Goal: Task Accomplishment & Management: Manage account settings

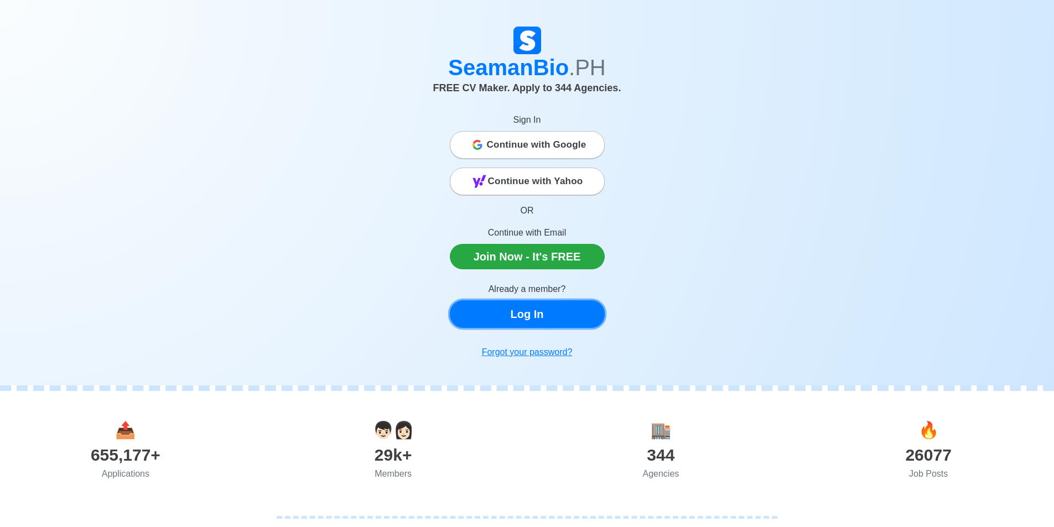
click at [540, 314] on link "Log In" at bounding box center [527, 315] width 155 height 28
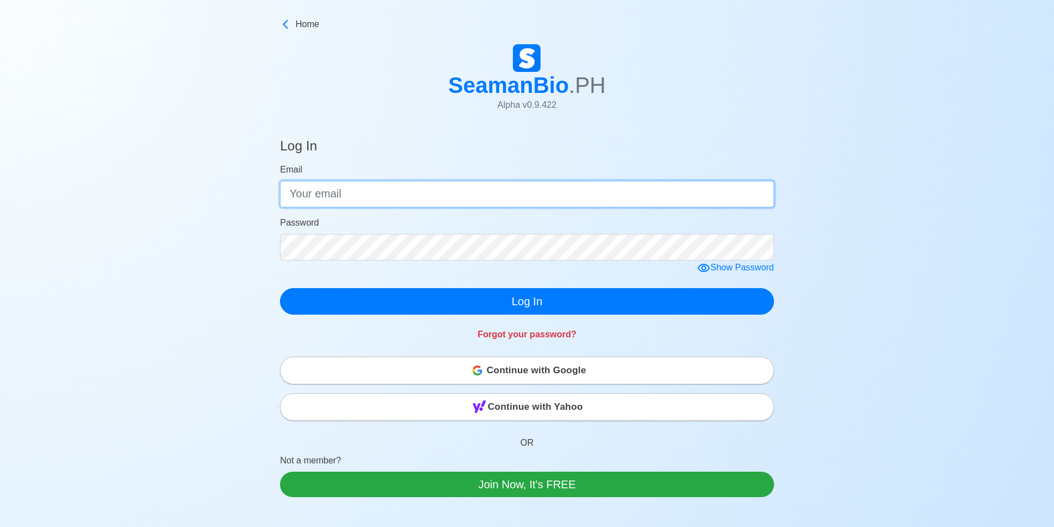
type input "[EMAIL_ADDRESS][DOMAIN_NAME]"
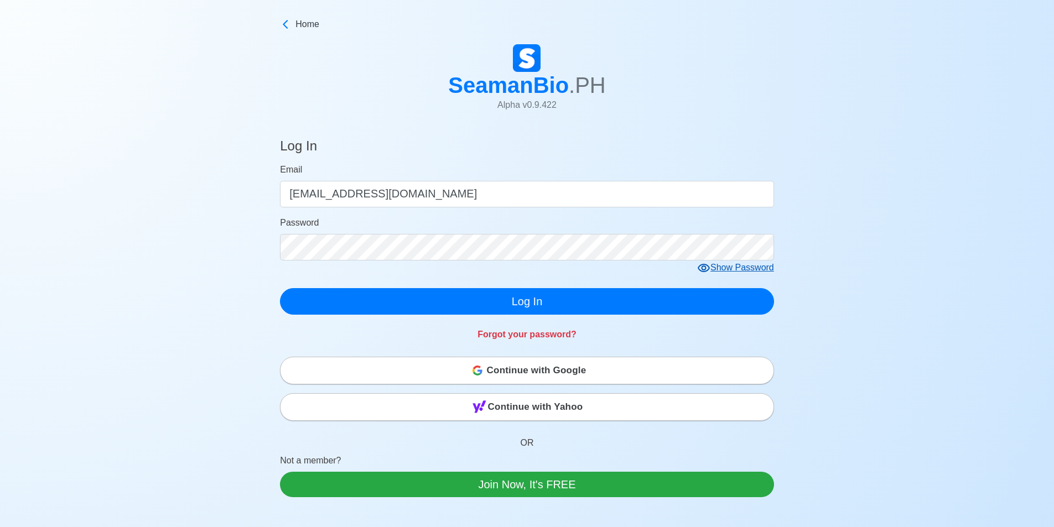
click at [704, 262] on div "Show Password" at bounding box center [735, 268] width 77 height 14
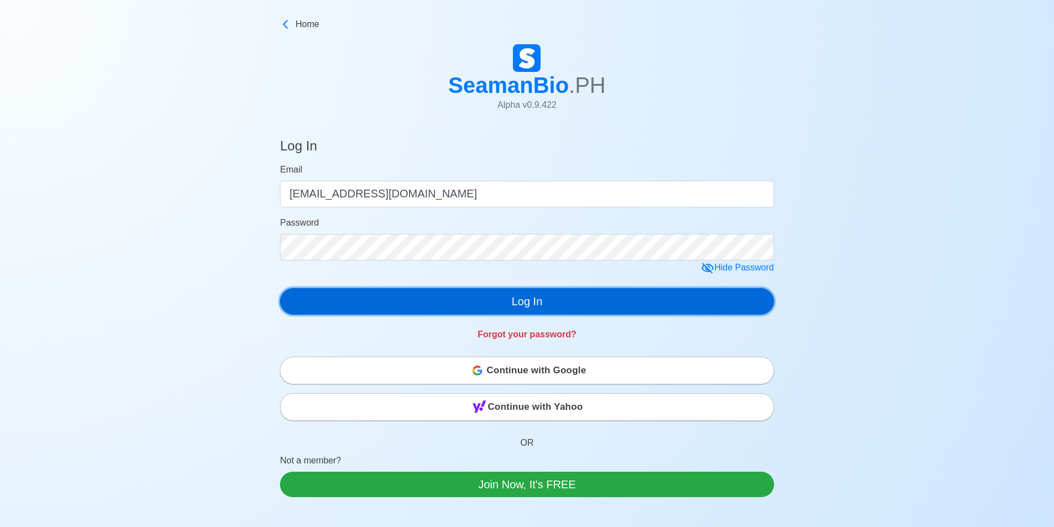
click at [575, 304] on button "Log In" at bounding box center [527, 301] width 494 height 27
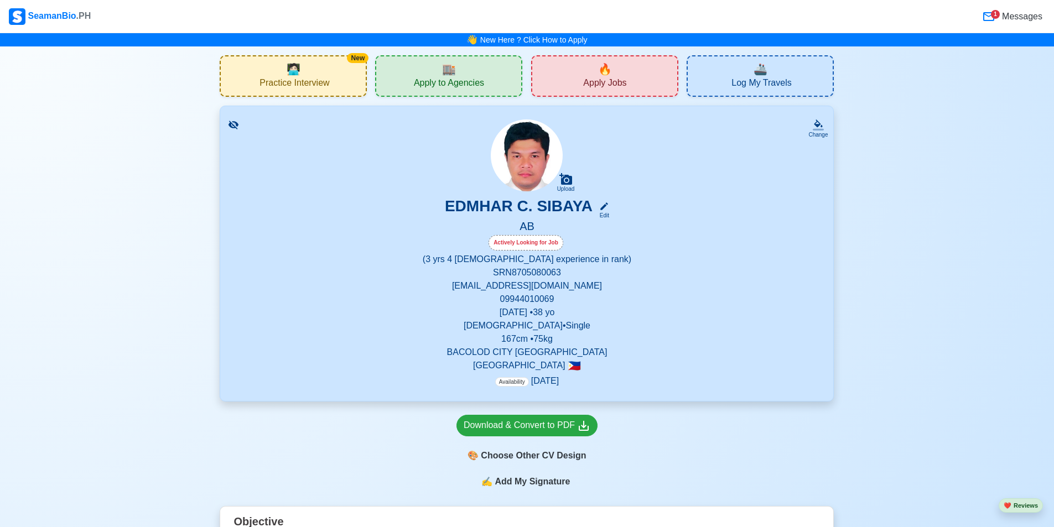
click at [613, 209] on div "EDMHAR C. SIBAYA Edit" at bounding box center [527, 208] width 587 height 23
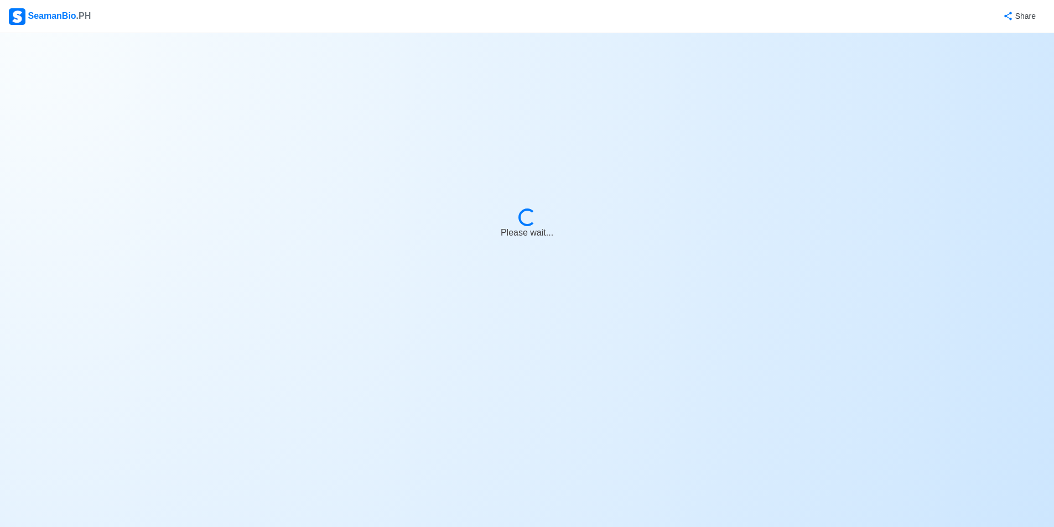
select select "Actively Looking for Job"
select select "Visible for Hiring"
select select "Single"
select select "[DEMOGRAPHIC_DATA]"
select select "PH"
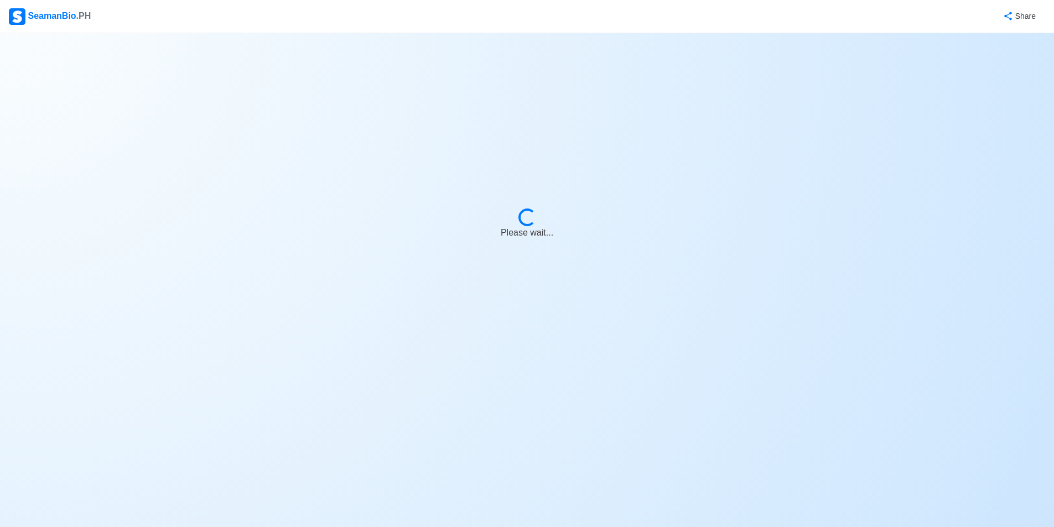
select select "3"
select select "4"
select select "1756656000000"
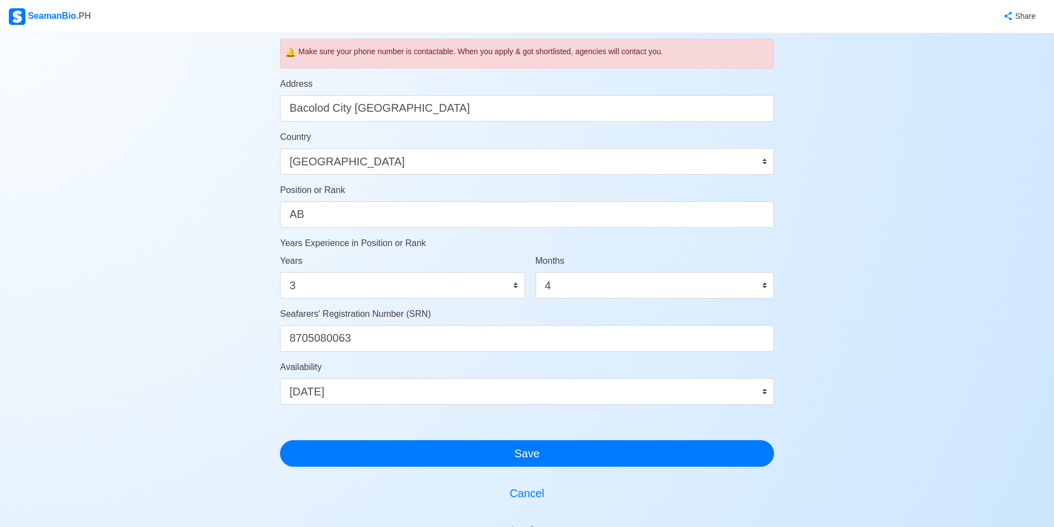
scroll to position [415, 0]
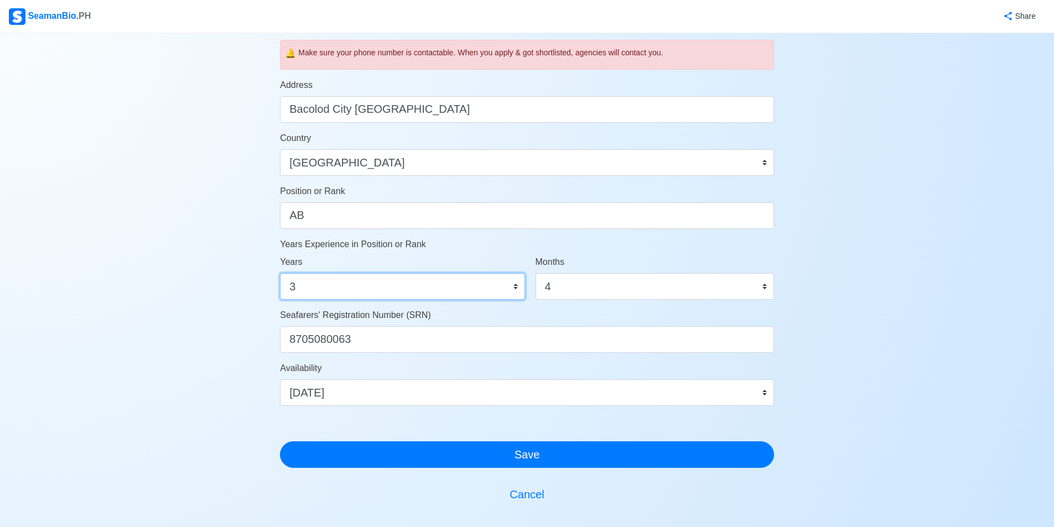
click at [339, 284] on select "0 1 2 3 4 5 6 7 8 9 10 11 12 13 14 15 16 17 18 19 20 21 22 23 24 25 26 27 28 29…" at bounding box center [402, 286] width 245 height 27
select select "0"
click at [280, 273] on select "0 1 2 3 4 5 6 7 8 9 10 11 12 13 14 15 16 17 18 19 20 21 22 23 24 25 26 27 28 29…" at bounding box center [402, 286] width 245 height 27
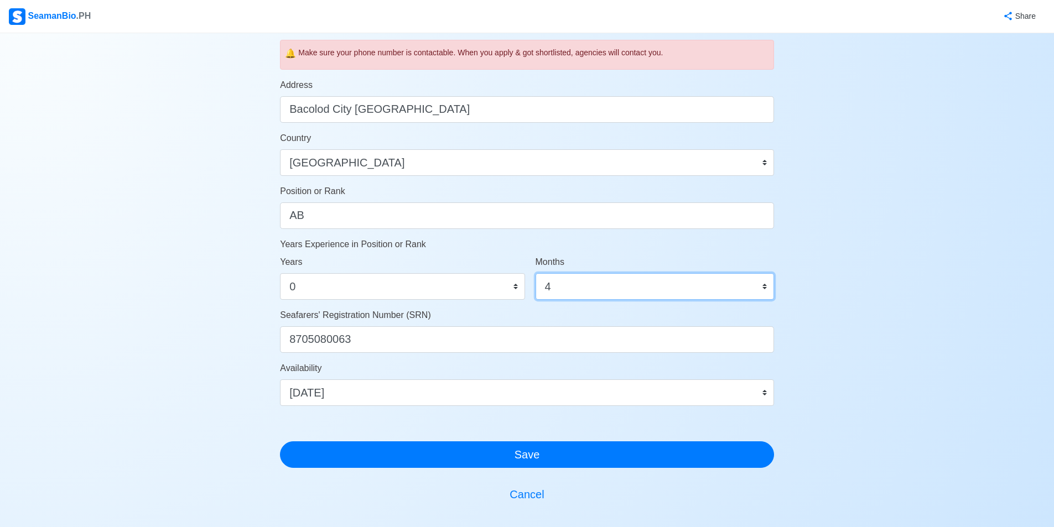
click at [609, 288] on select "0 1 2 3 4 5 6 7 8 9 10 11" at bounding box center [655, 286] width 239 height 27
select select "0"
click at [536, 273] on select "0 1 2 3 4 5 6 7 8 9 10 11" at bounding box center [655, 286] width 239 height 27
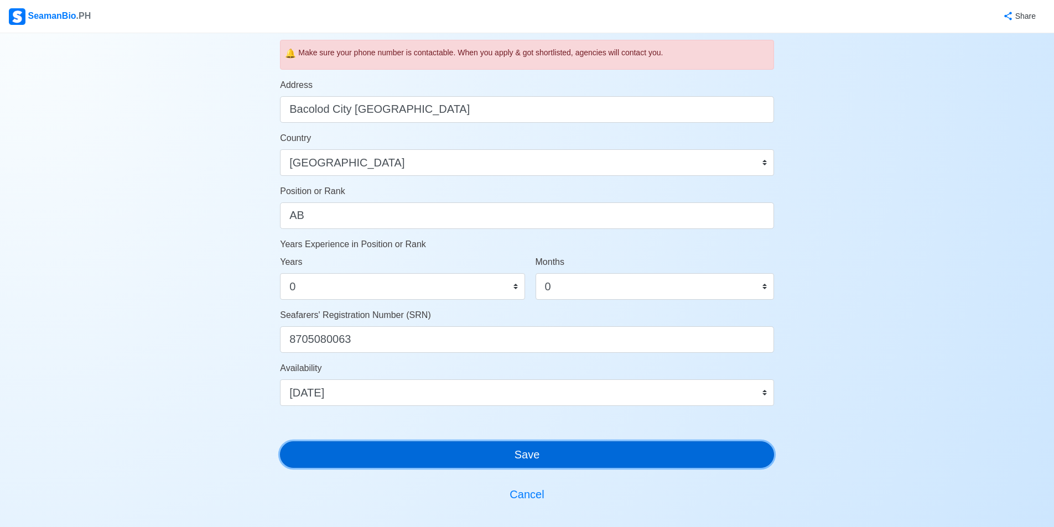
click at [536, 459] on button "Save" at bounding box center [527, 455] width 494 height 27
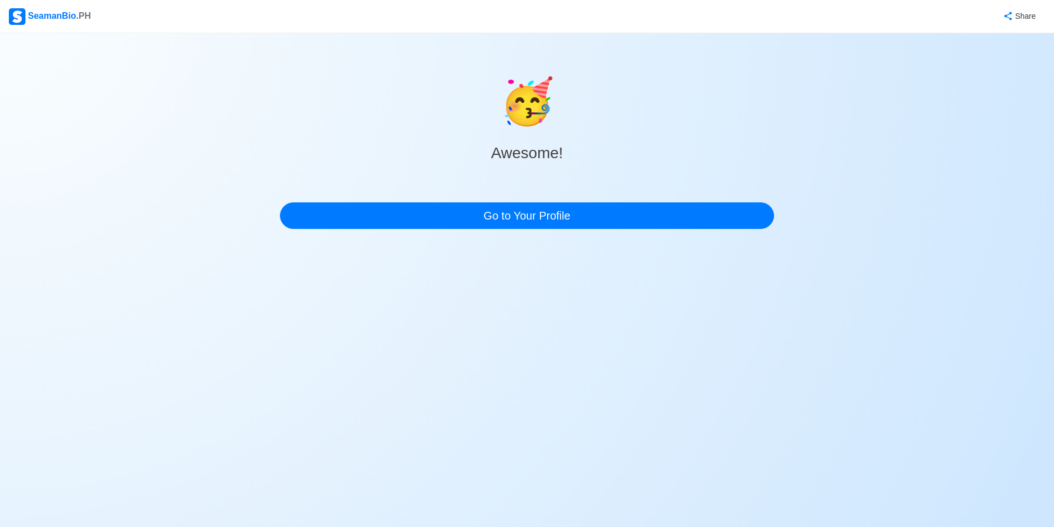
scroll to position [0, 0]
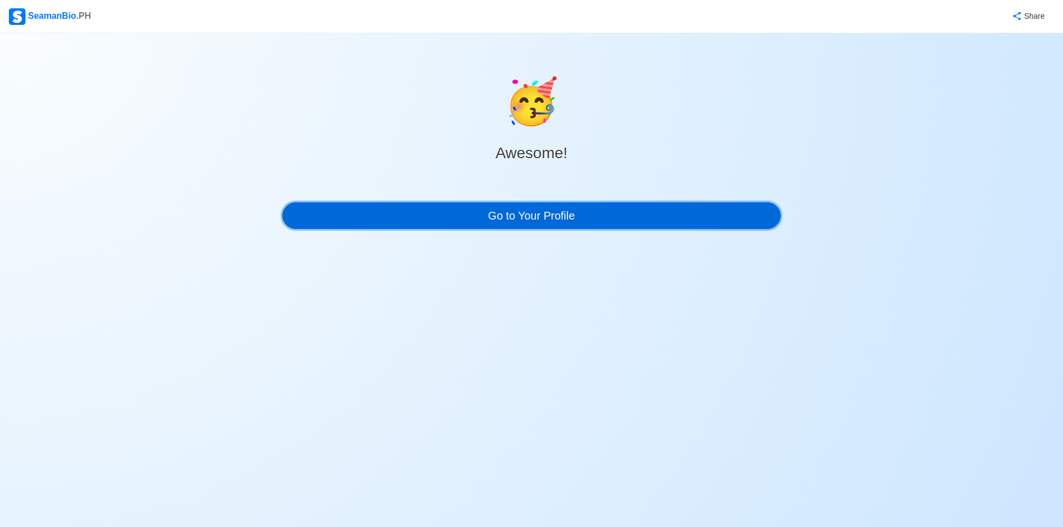
click at [544, 220] on link "Go to Your Profile" at bounding box center [531, 216] width 498 height 27
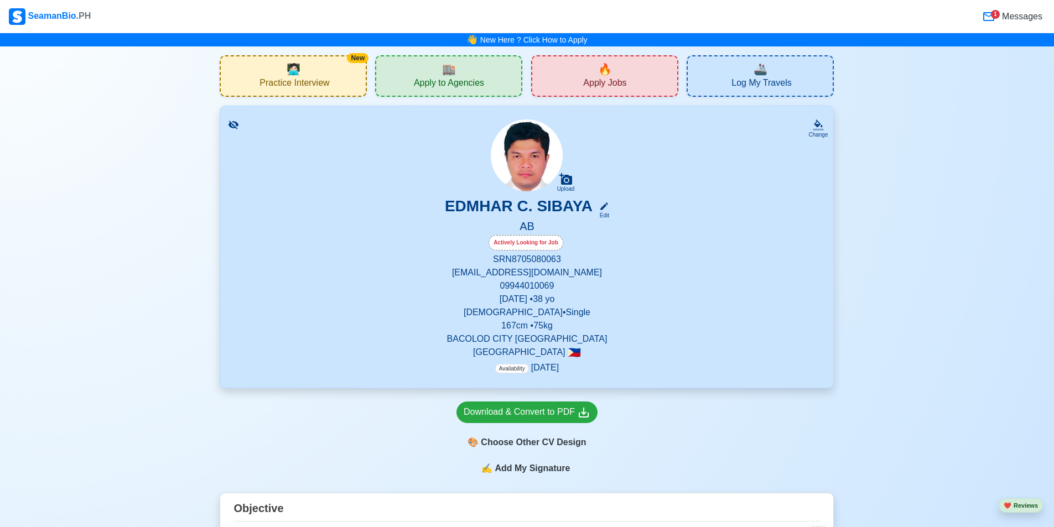
click at [704, 17] on span "Messages" at bounding box center [1021, 16] width 43 height 13
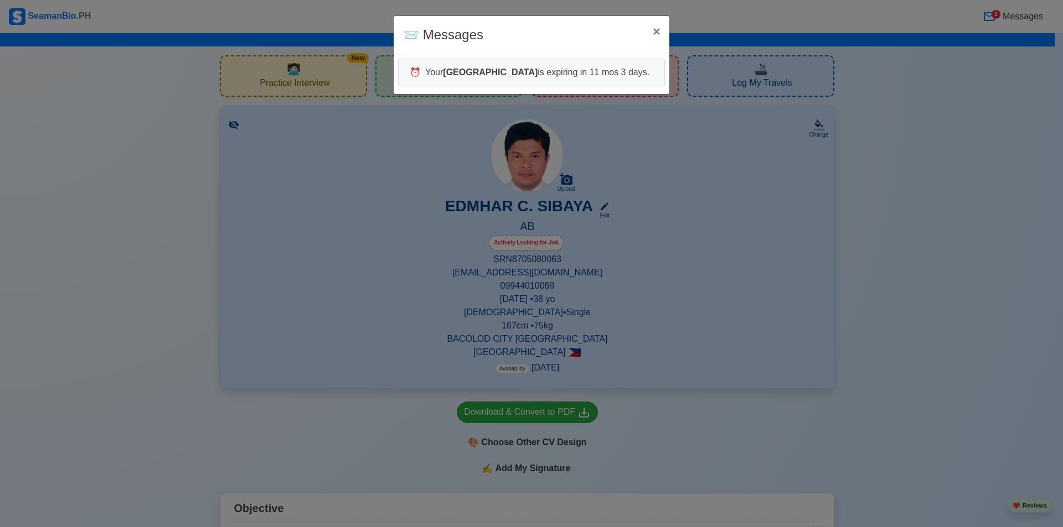
click at [704, 176] on div "📨 Messages × Close ⏰ Your Panama is expiring in 11 mos 3 days." at bounding box center [531, 263] width 1063 height 527
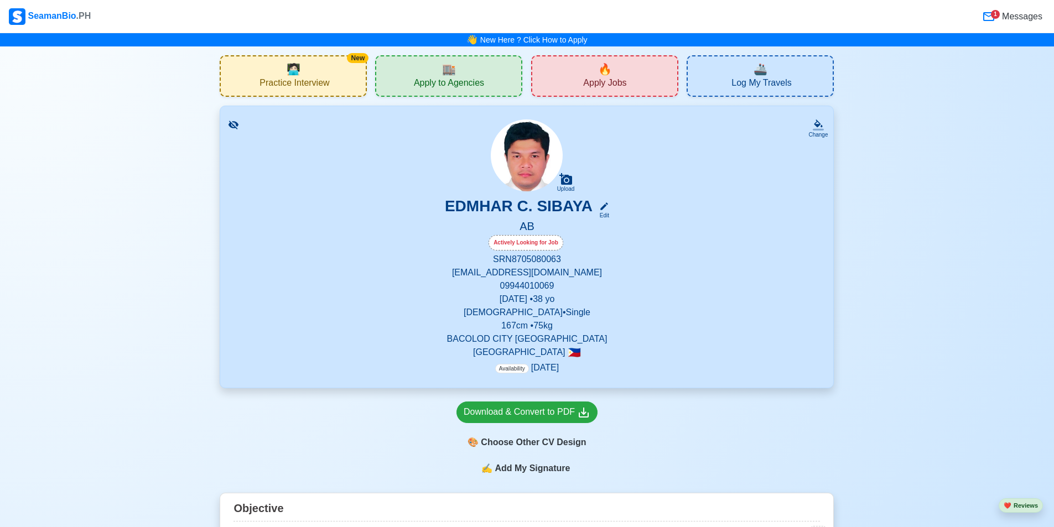
click at [42, 17] on div "SeamanBio .PH" at bounding box center [50, 16] width 82 height 17
click at [541, 446] on div "🎨 Choose Other CV Design" at bounding box center [527, 442] width 141 height 21
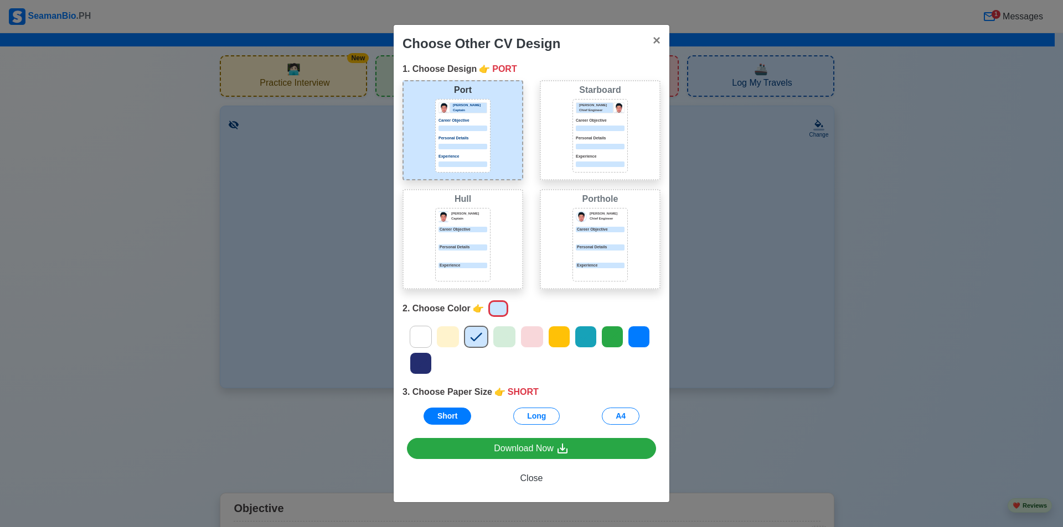
click at [583, 339] on icon at bounding box center [585, 337] width 17 height 17
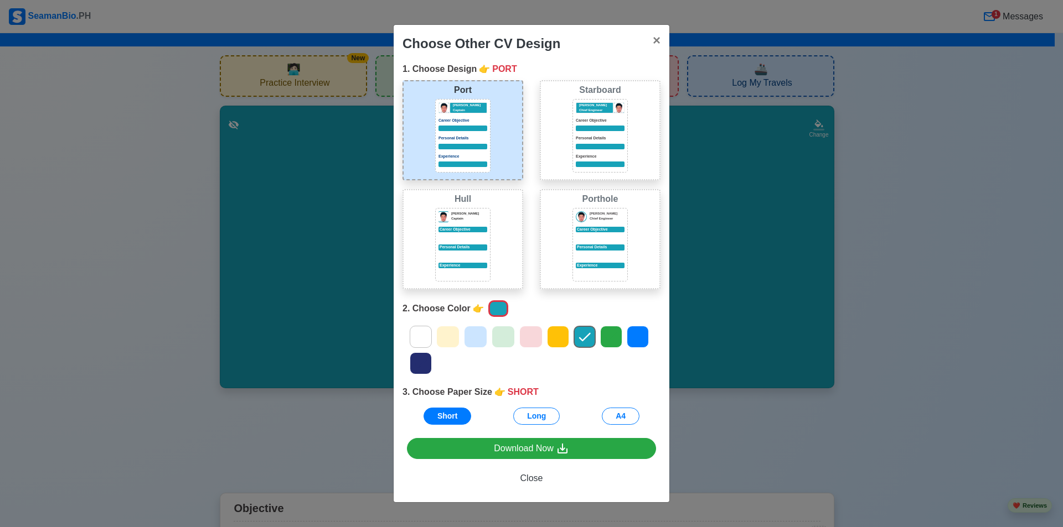
click at [584, 139] on p "Personal Details" at bounding box center [600, 139] width 49 height 6
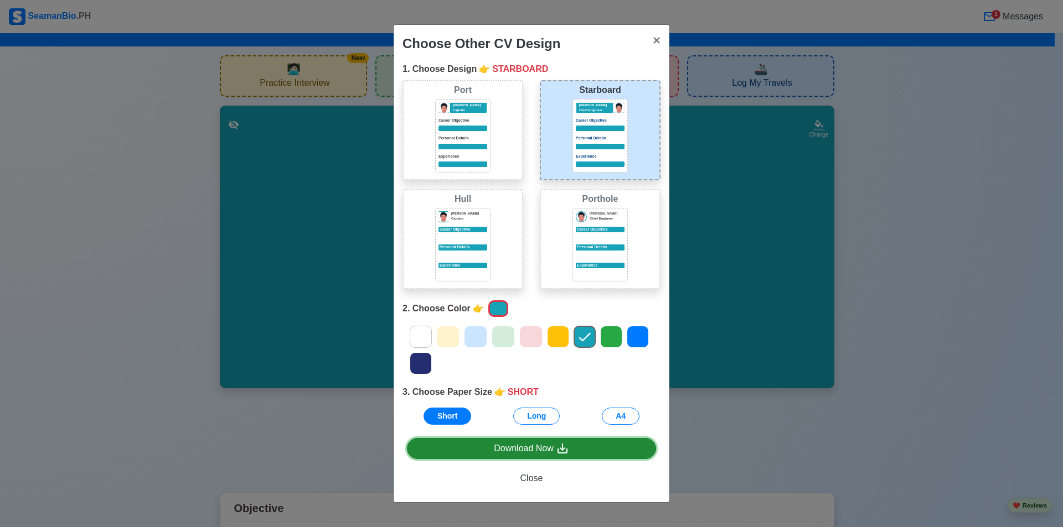
click at [548, 446] on div "Download Now" at bounding box center [531, 449] width 75 height 14
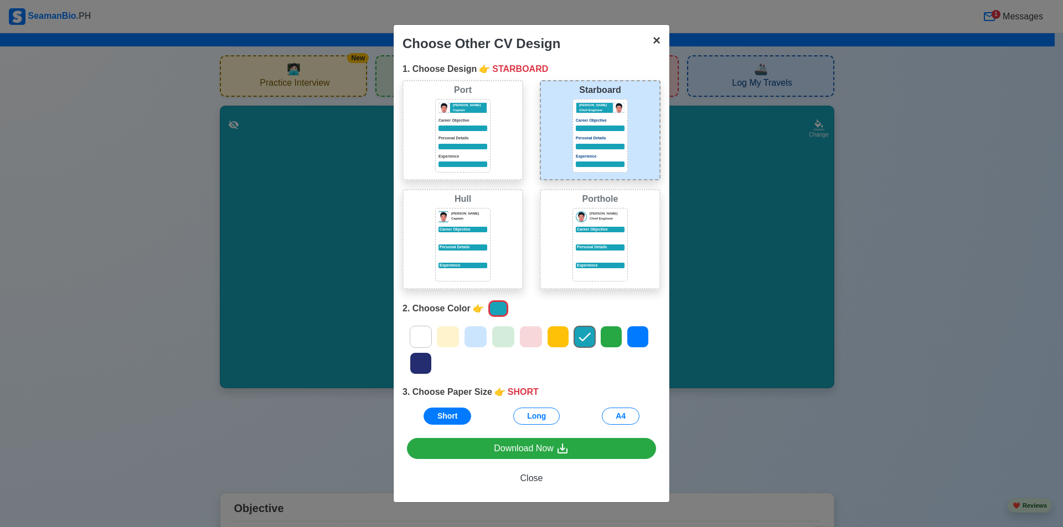
drag, startPoint x: 654, startPoint y: 35, endPoint x: 664, endPoint y: 44, distance: 13.3
click at [655, 35] on span "×" at bounding box center [657, 40] width 8 height 15
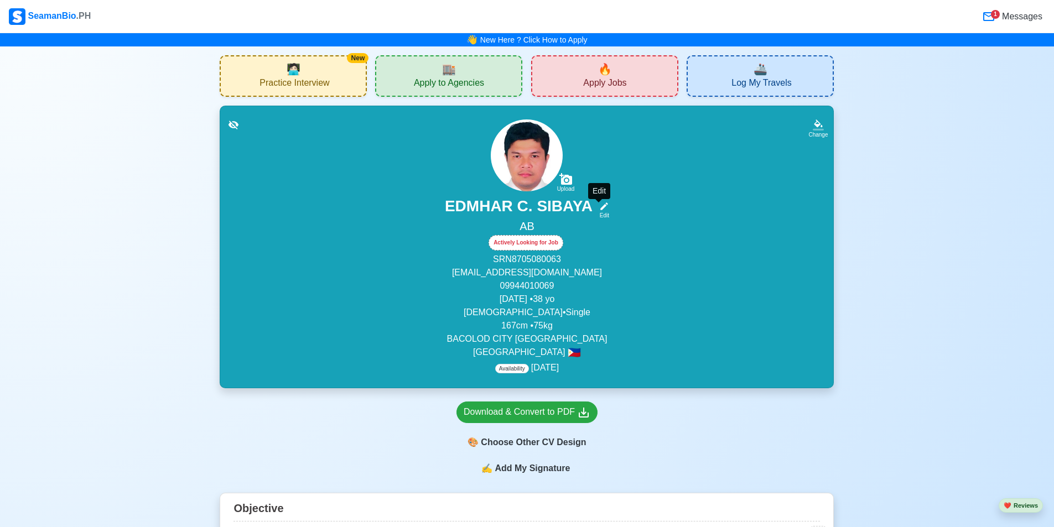
click at [602, 208] on icon at bounding box center [604, 207] width 8 height 8
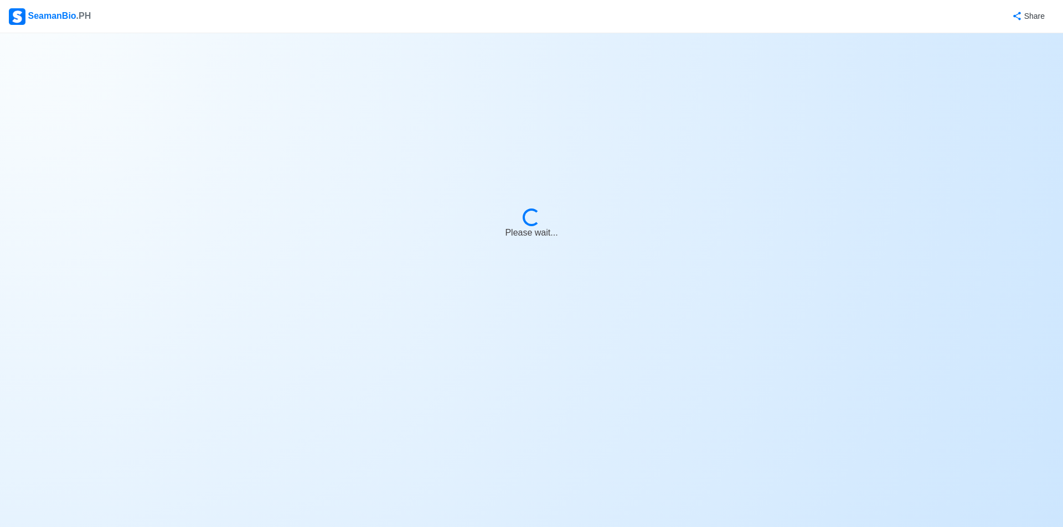
select select "Actively Looking for Job"
select select "Visible for Hiring"
select select "Single"
select select "[DEMOGRAPHIC_DATA]"
select select "PH"
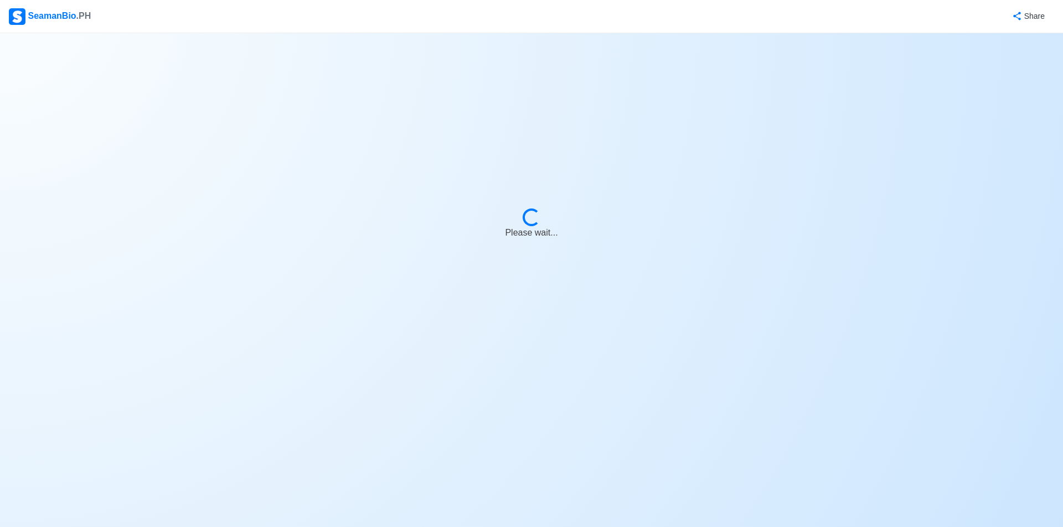
select select "1756656000000"
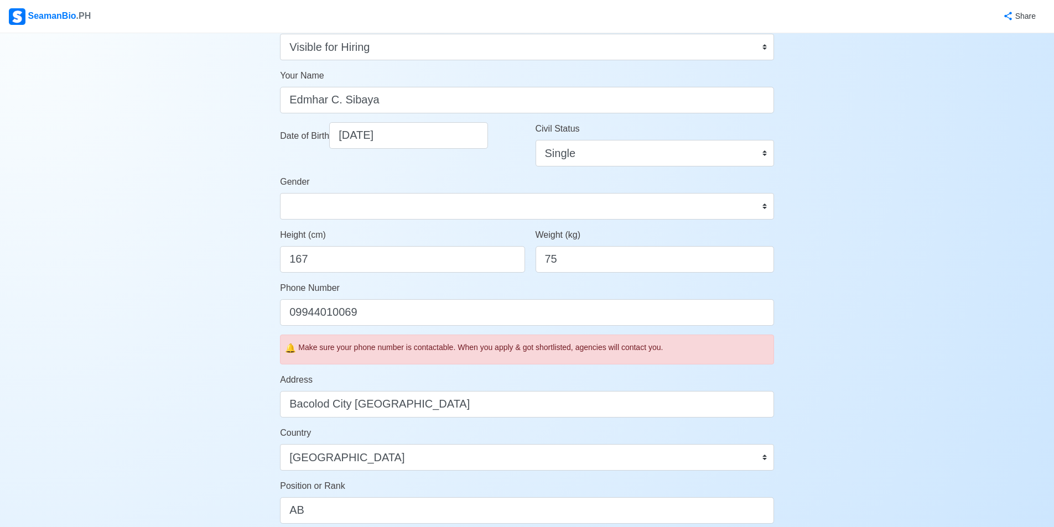
scroll to position [118, 0]
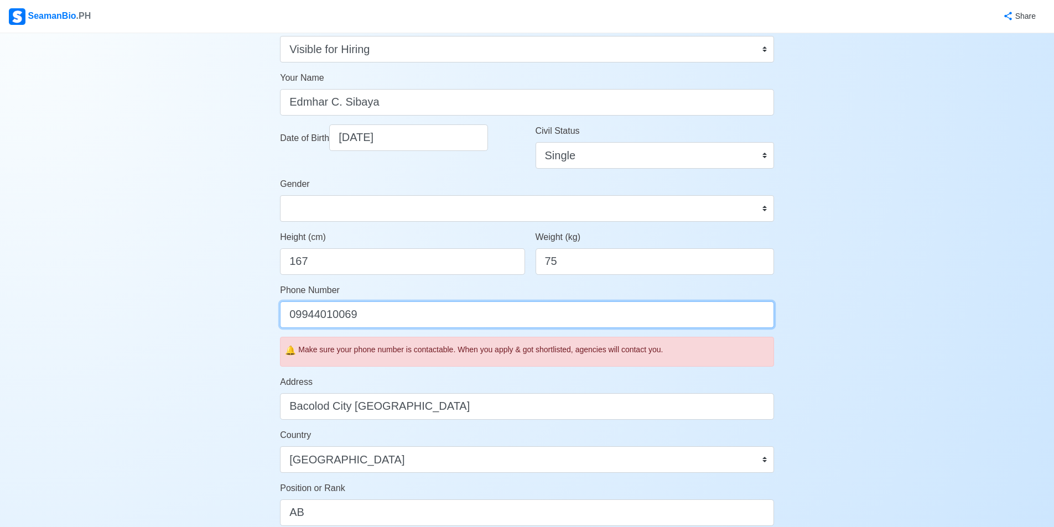
click at [487, 313] on input "09944010069" at bounding box center [527, 315] width 494 height 27
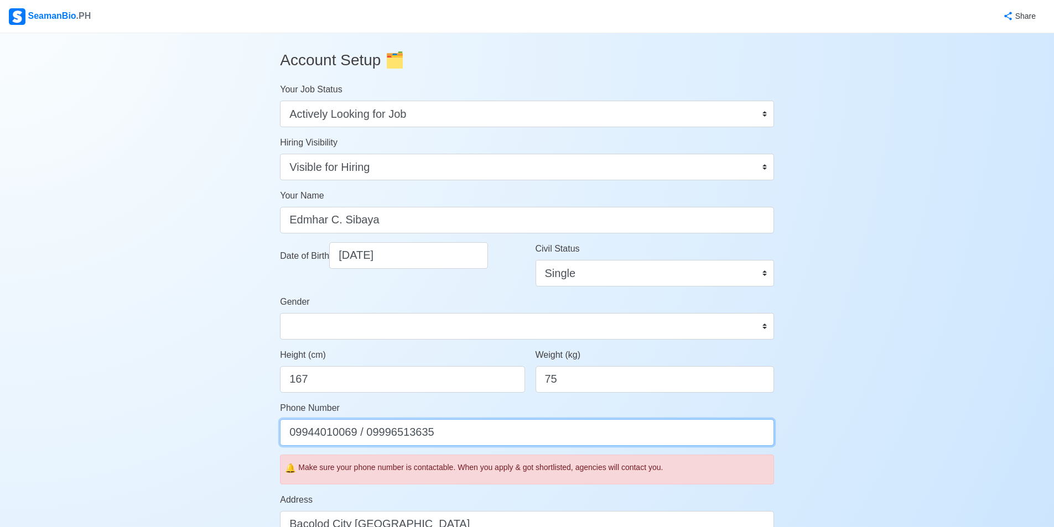
scroll to position [532, 0]
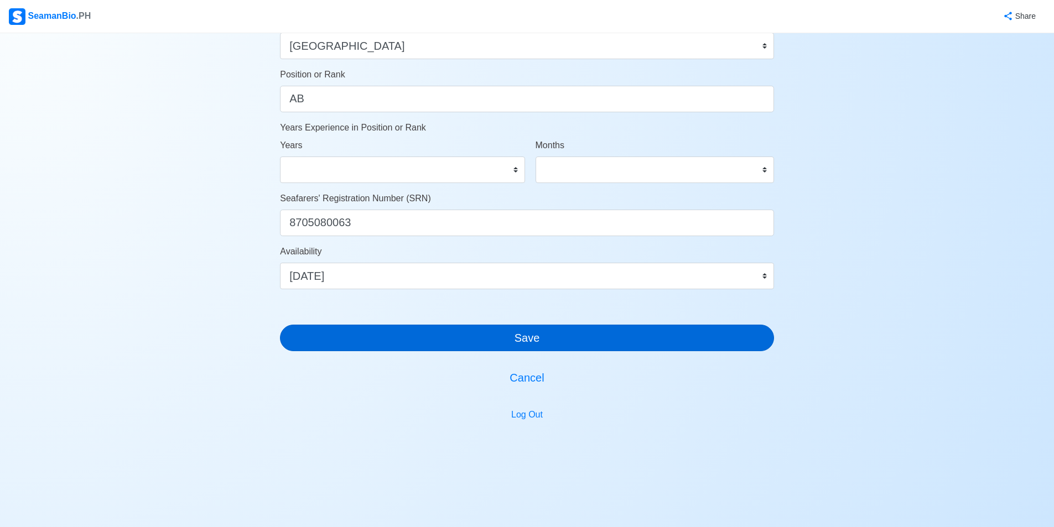
type input "09944010069 / 09996513635"
click at [574, 336] on button "Save" at bounding box center [527, 338] width 494 height 27
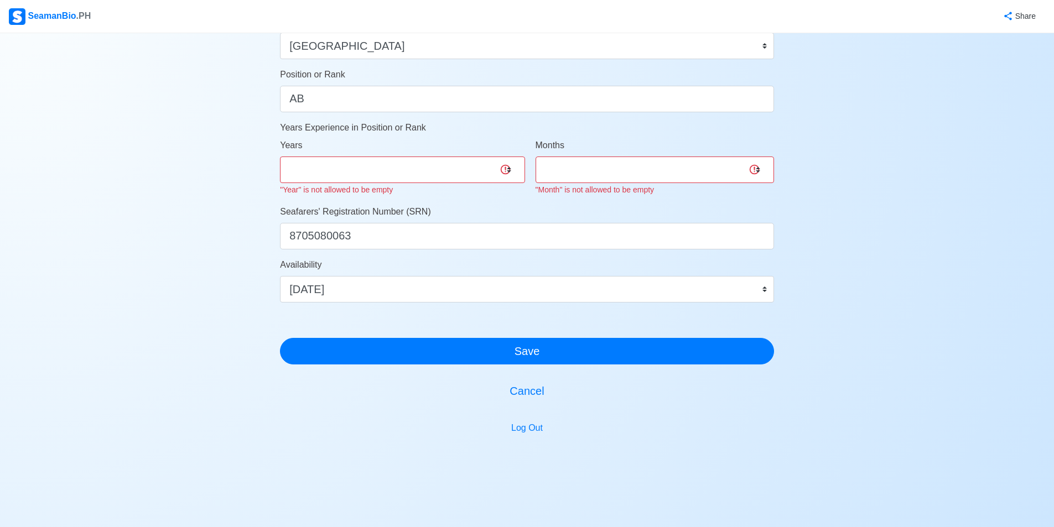
click at [667, 423] on div "Log Out" at bounding box center [527, 428] width 494 height 21
click at [446, 157] on select "0 1 2 3 4 5 6 7 8 9 10 11 12 13 14 15 16 17 18 19 20 21 22 23 24 25 26 27 28 29…" at bounding box center [402, 170] width 245 height 27
select select "0"
click at [280, 157] on select "0 1 2 3 4 5 6 7 8 9 10 11 12 13 14 15 16 17 18 19 20 21 22 23 24 25 26 27 28 29…" at bounding box center [402, 170] width 245 height 27
click at [592, 171] on select "0 1 2 3 4 5 6 7 8 9 10 11" at bounding box center [655, 170] width 239 height 27
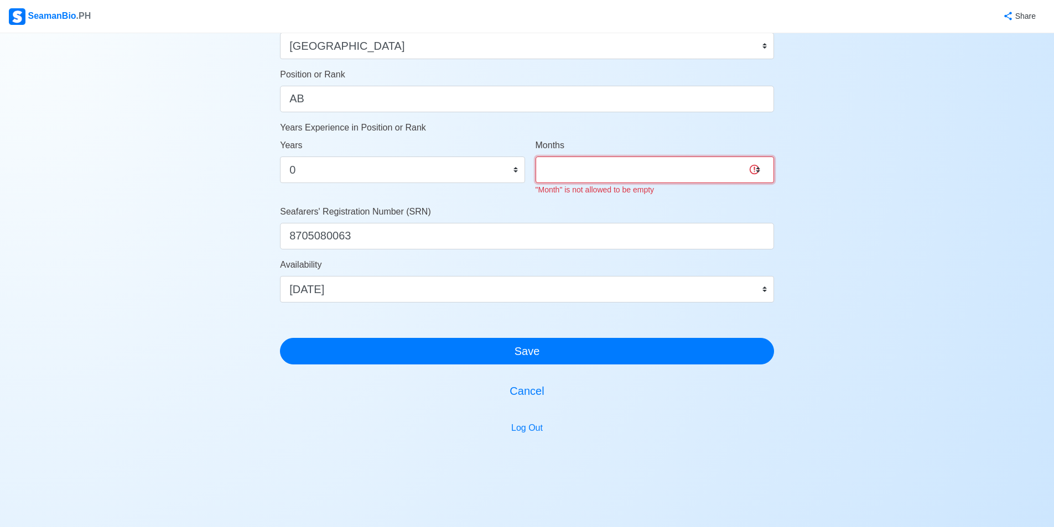
select select "0"
click at [536, 157] on select "0 1 2 3 4 5 6 7 8 9 10 11" at bounding box center [655, 170] width 239 height 27
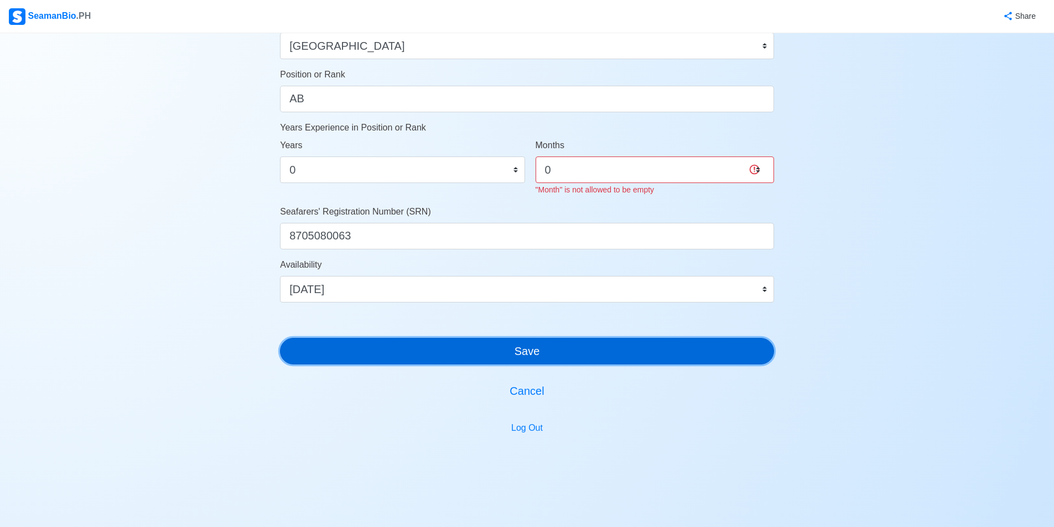
click at [546, 346] on button "Save" at bounding box center [527, 351] width 494 height 27
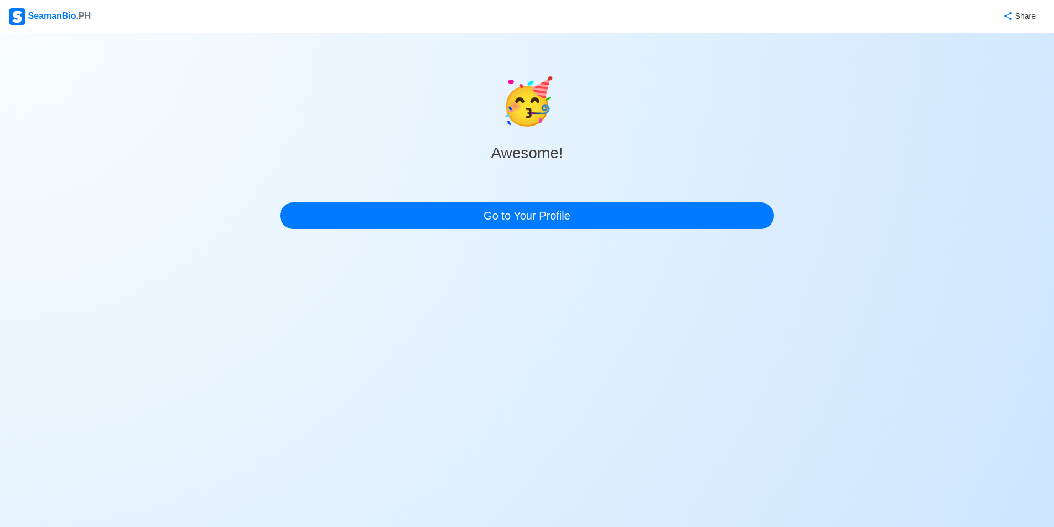
scroll to position [0, 0]
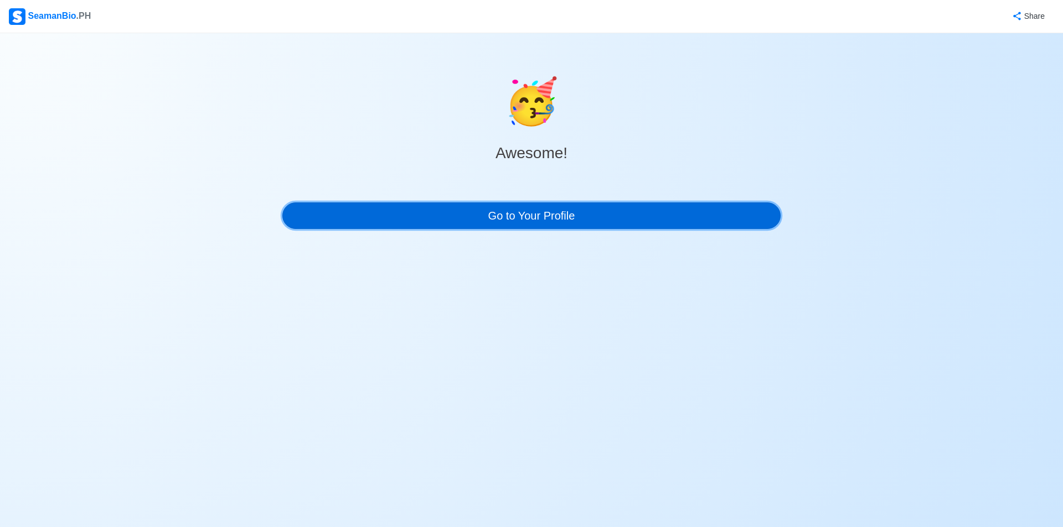
click at [561, 214] on link "Go to Your Profile" at bounding box center [531, 216] width 498 height 27
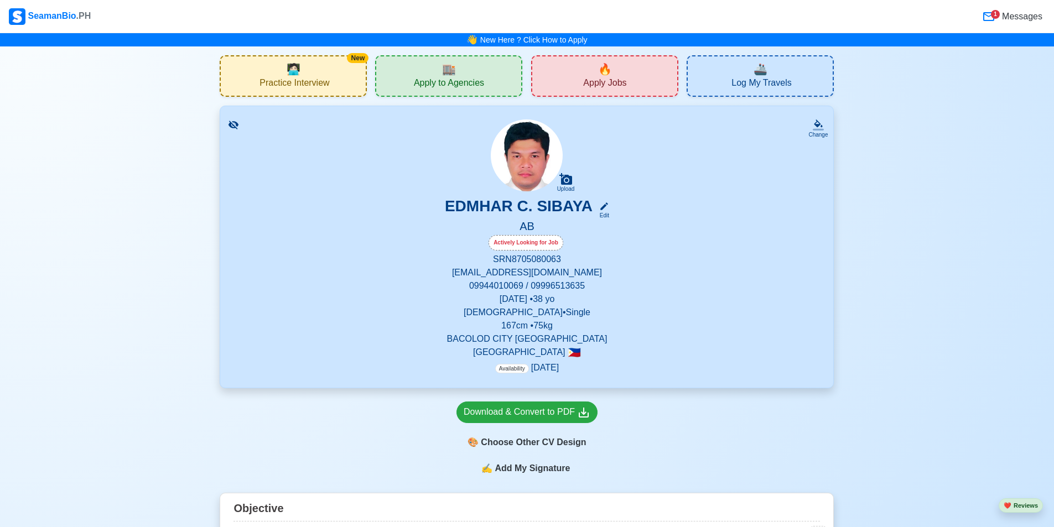
click at [608, 209] on div "EDMHAR C. SIBAYA Edit" at bounding box center [527, 208] width 587 height 23
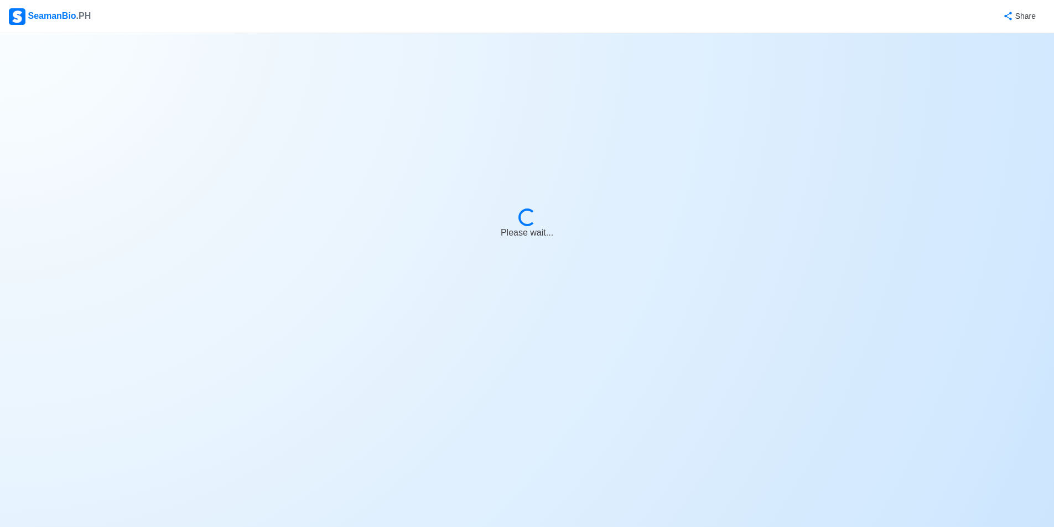
select select "Actively Looking for Job"
select select "Visible for Hiring"
select select "Single"
select select "[DEMOGRAPHIC_DATA]"
select select "PH"
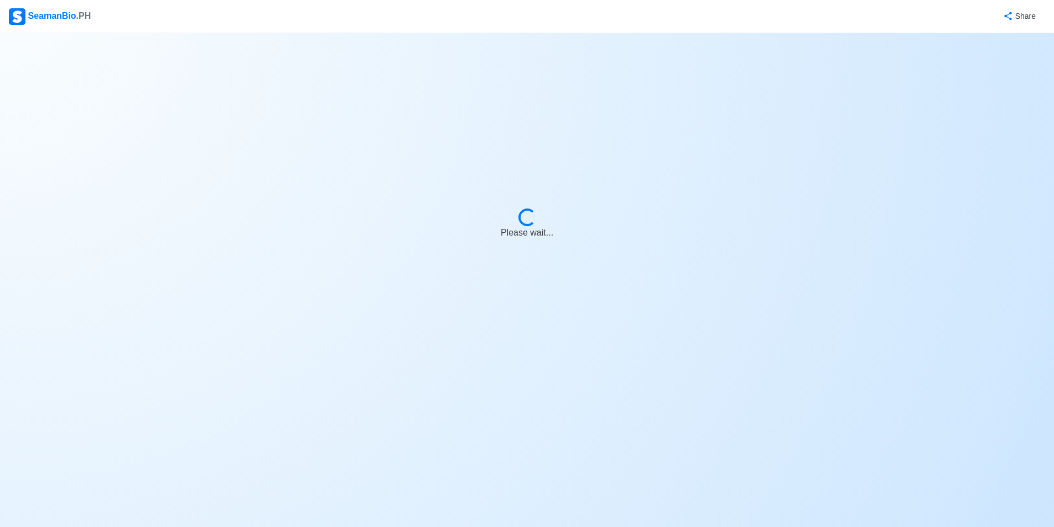
select select "1756656000000"
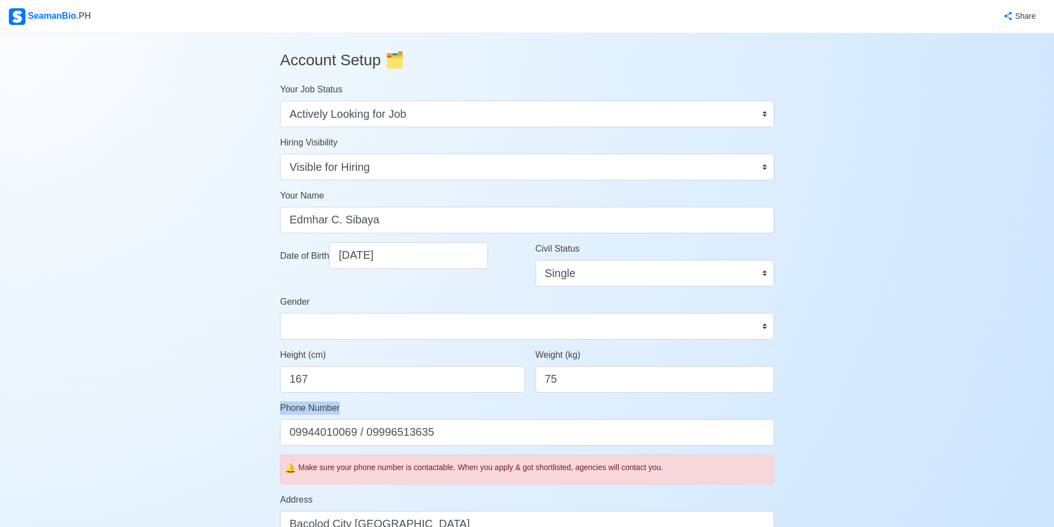
drag, startPoint x: 534, startPoint y: 416, endPoint x: 517, endPoint y: 433, distance: 24.3
click at [530, 426] on div "Phone Number [PHONE_NUMBER] / [PHONE_NUMBER]" at bounding box center [527, 424] width 494 height 44
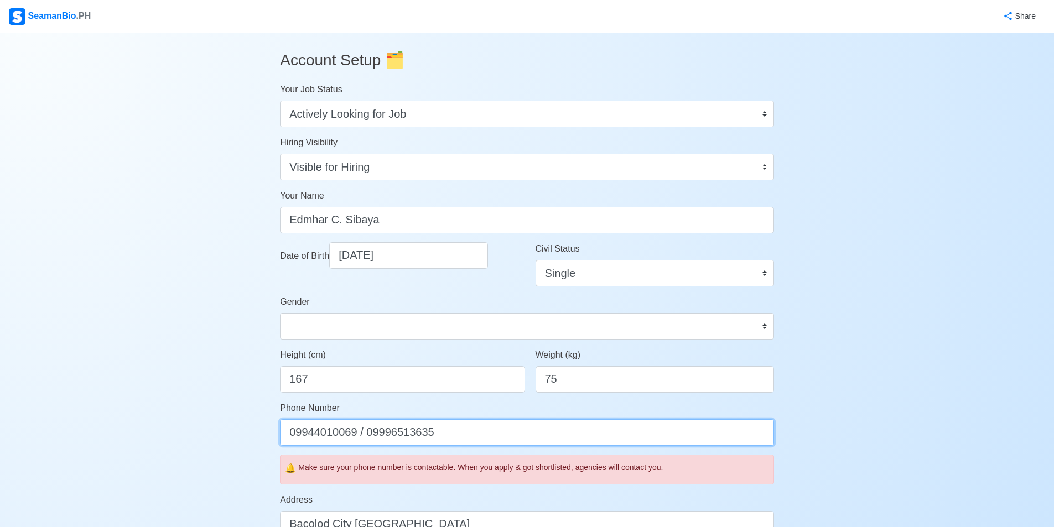
click at [513, 435] on input "09944010069 / 09996513635" at bounding box center [527, 433] width 494 height 27
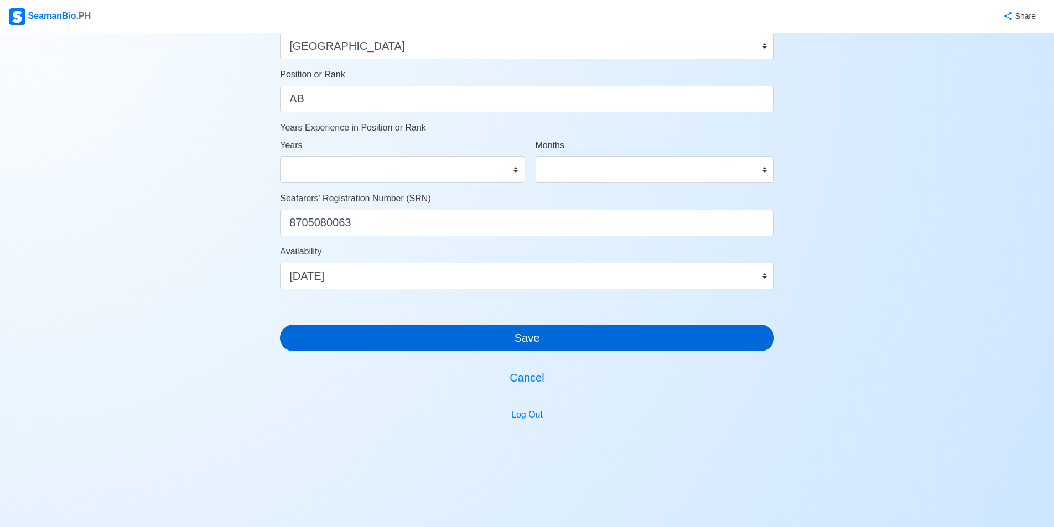
type input "09944010069"
click at [486, 333] on button "Save" at bounding box center [527, 338] width 494 height 27
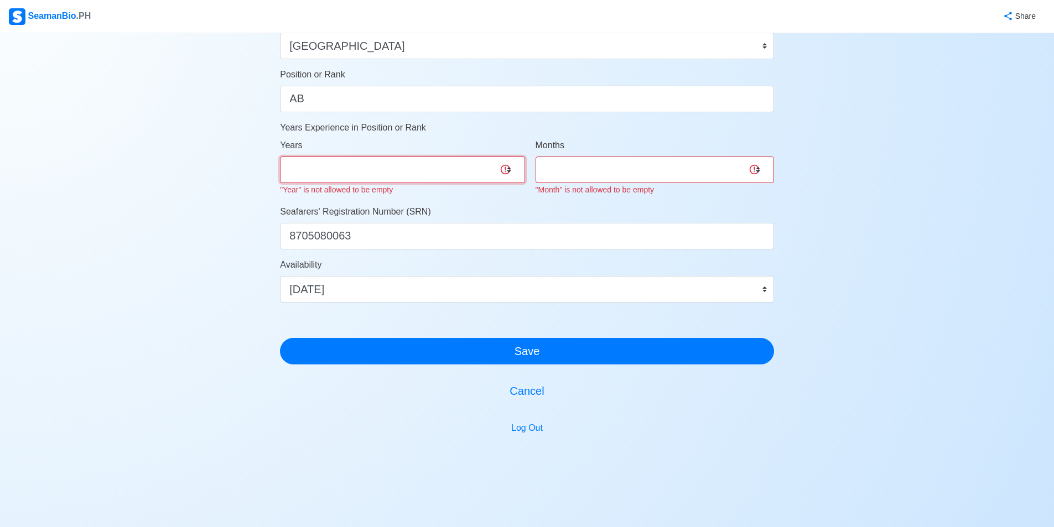
drag, startPoint x: 463, startPoint y: 167, endPoint x: 454, endPoint y: 182, distance: 17.2
click at [463, 167] on select "0 1 2 3 4 5 6 7 8 9 10 11 12 13 14 15 16 17 18 19 20 21 22 23 24 25 26 27 28 29…" at bounding box center [402, 170] width 245 height 27
select select "0"
click at [280, 157] on select "0 1 2 3 4 5 6 7 8 9 10 11 12 13 14 15 16 17 18 19 20 21 22 23 24 25 26 27 28 29…" at bounding box center [402, 170] width 245 height 27
drag, startPoint x: 564, startPoint y: 164, endPoint x: 557, endPoint y: 182, distance: 18.9
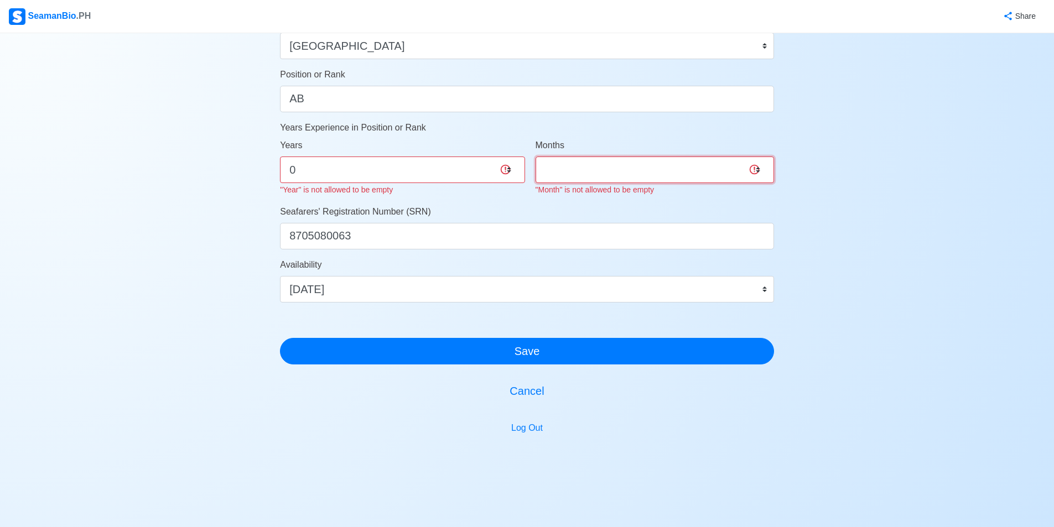
click at [564, 164] on select "0 1 2 3 4 5 6 7 8 9 10 11" at bounding box center [655, 170] width 239 height 27
select select "0"
click at [536, 157] on select "0 1 2 3 4 5 6 7 8 9 10 11" at bounding box center [655, 170] width 239 height 27
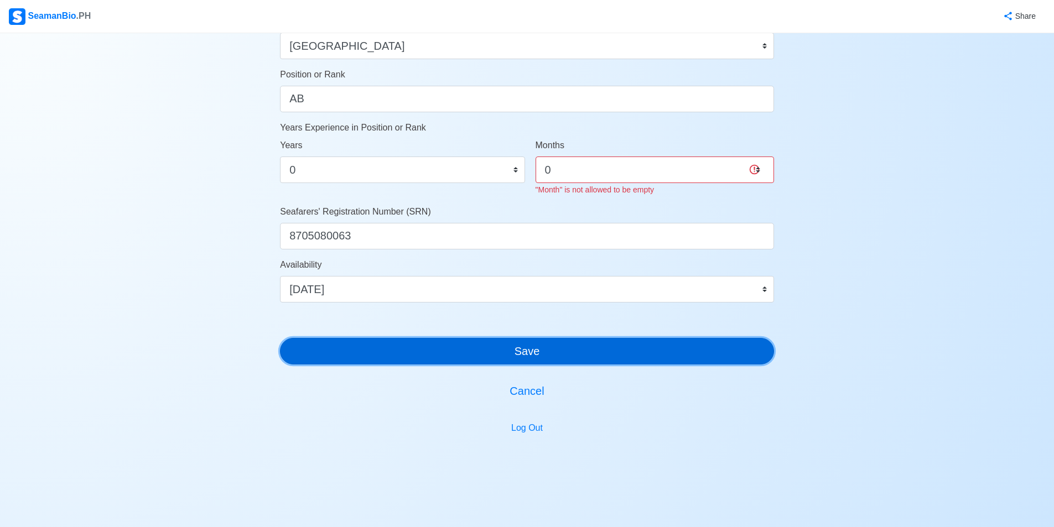
click at [536, 361] on div "Account Setup 🗂️ Your Job Status Onboard Actively Looking for Job Not Looking f…" at bounding box center [527, 7] width 494 height 995
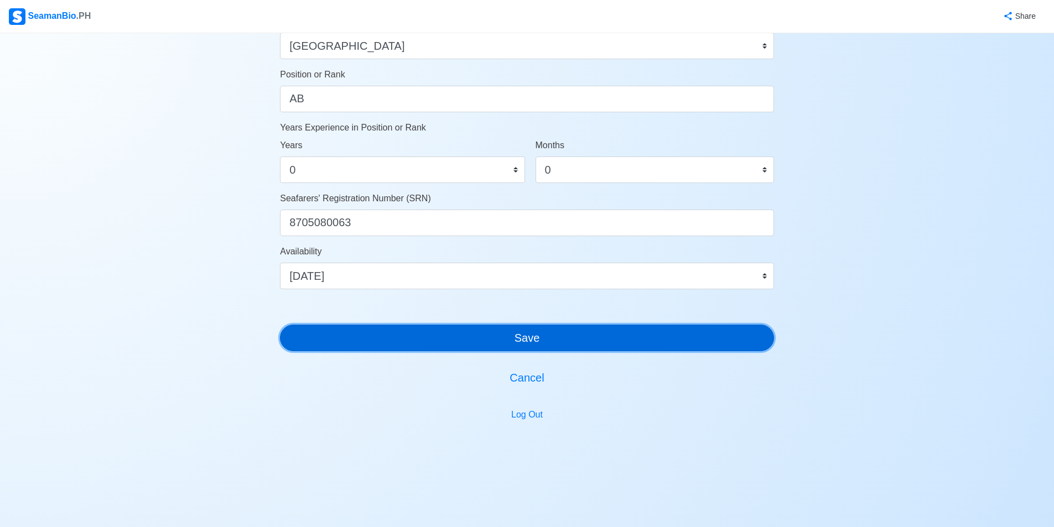
click at [550, 350] on button "Save" at bounding box center [527, 338] width 494 height 27
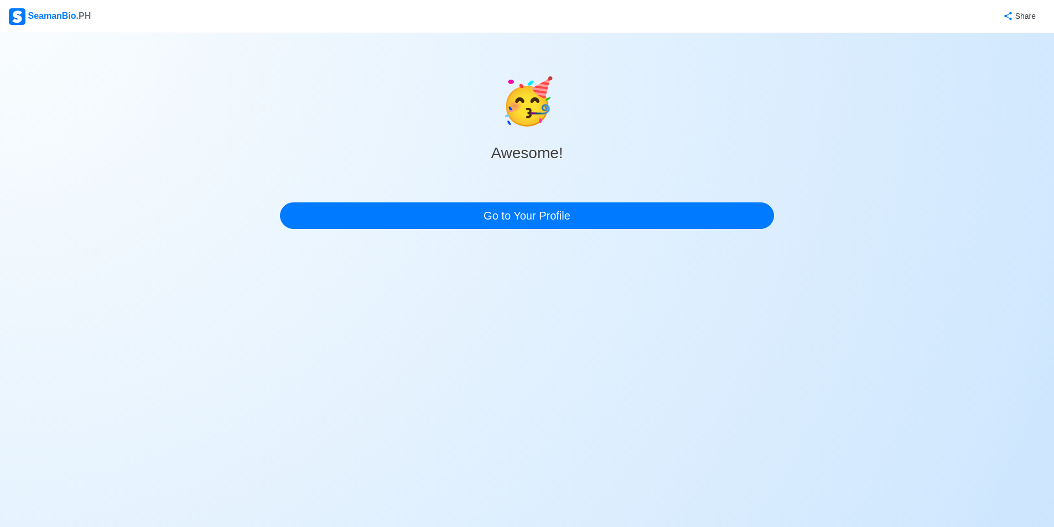
scroll to position [0, 0]
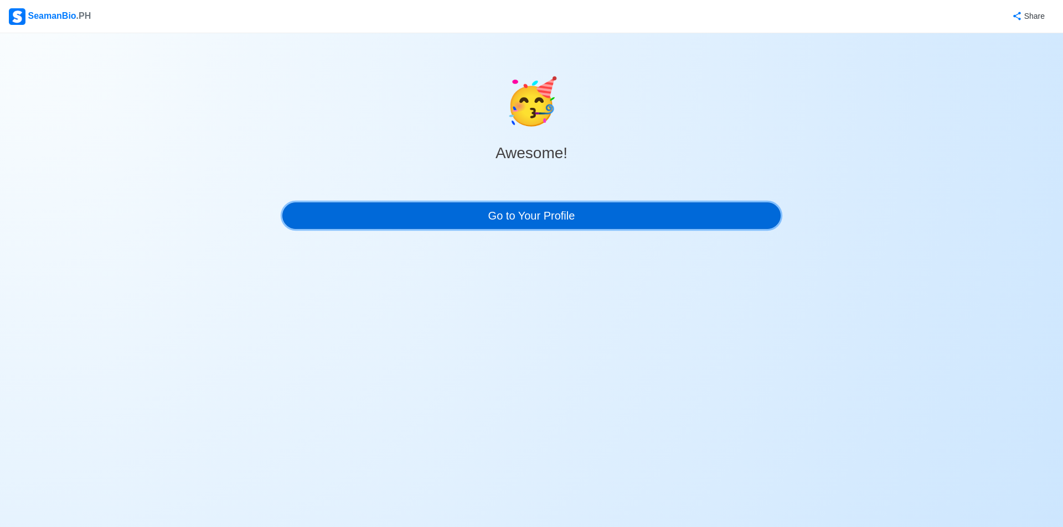
click at [523, 217] on link "Go to Your Profile" at bounding box center [531, 216] width 498 height 27
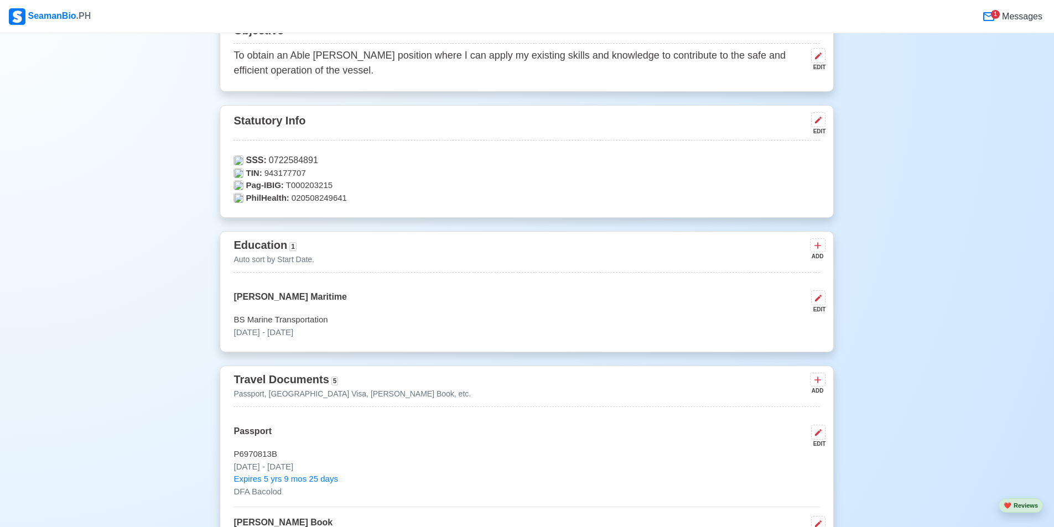
scroll to position [401, 0]
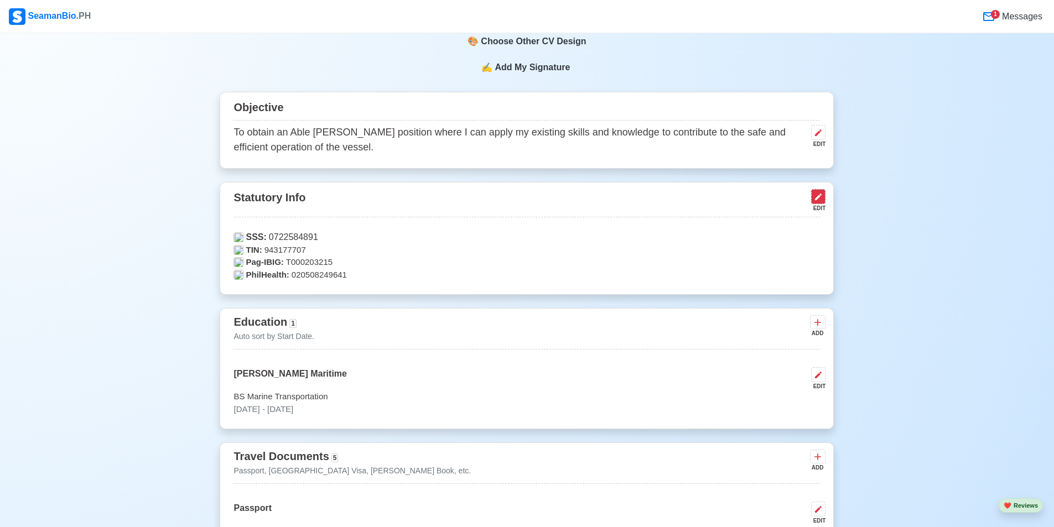
click at [704, 200] on icon at bounding box center [818, 197] width 9 height 9
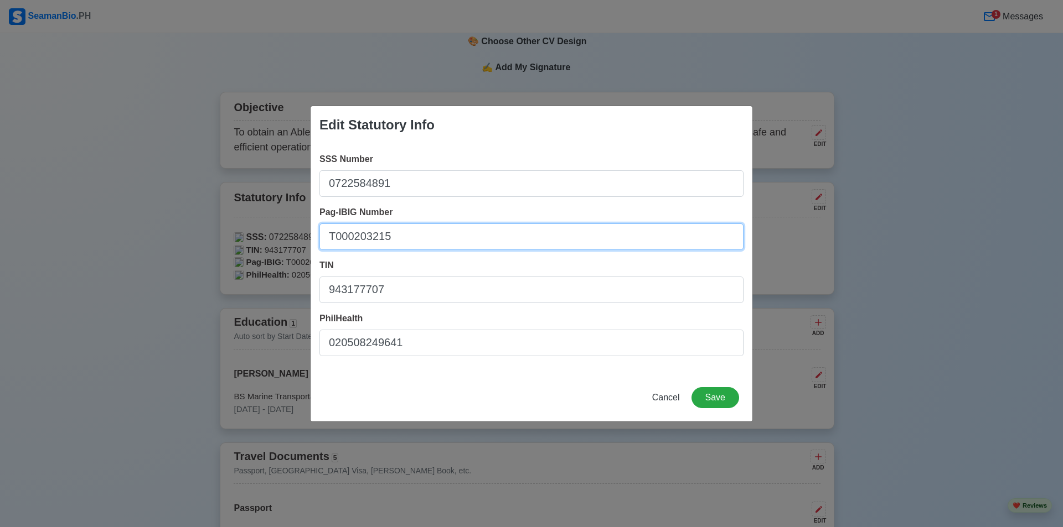
click at [417, 231] on input "T000203215" at bounding box center [531, 237] width 424 height 27
drag, startPoint x: 417, startPoint y: 231, endPoint x: 255, endPoint y: 231, distance: 162.2
click at [255, 231] on div "Edit Statutory Info SSS Number 0722584891 Pag-IBIG Number T000203215 TIN 943177…" at bounding box center [531, 263] width 1063 height 527
paste input "121000194436"
type input "121000194436"
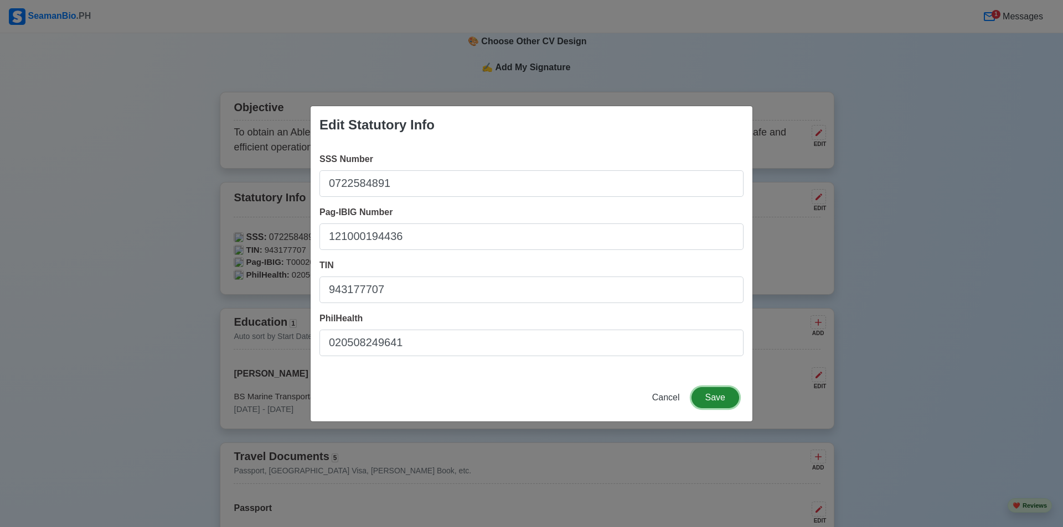
click at [704, 398] on button "Save" at bounding box center [715, 397] width 48 height 21
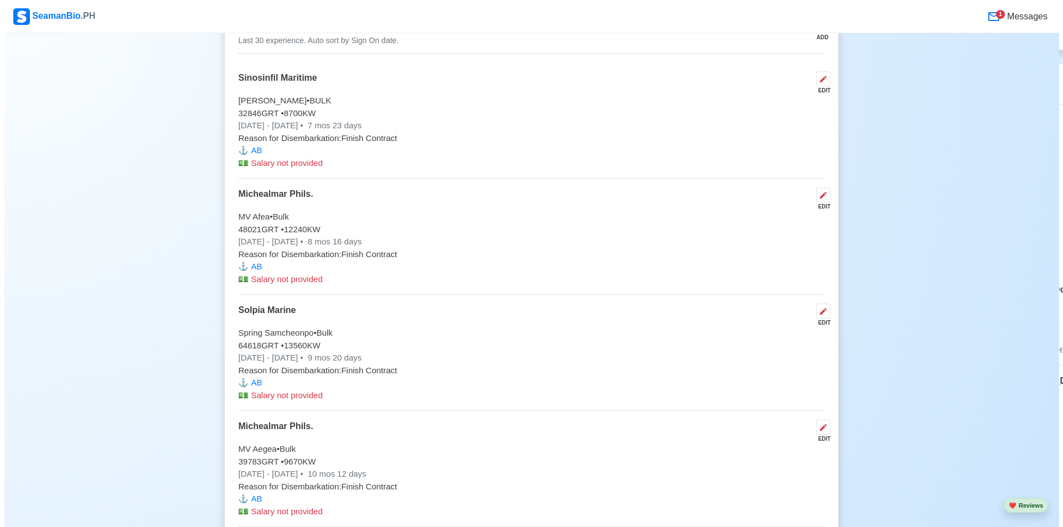
scroll to position [3392, 0]
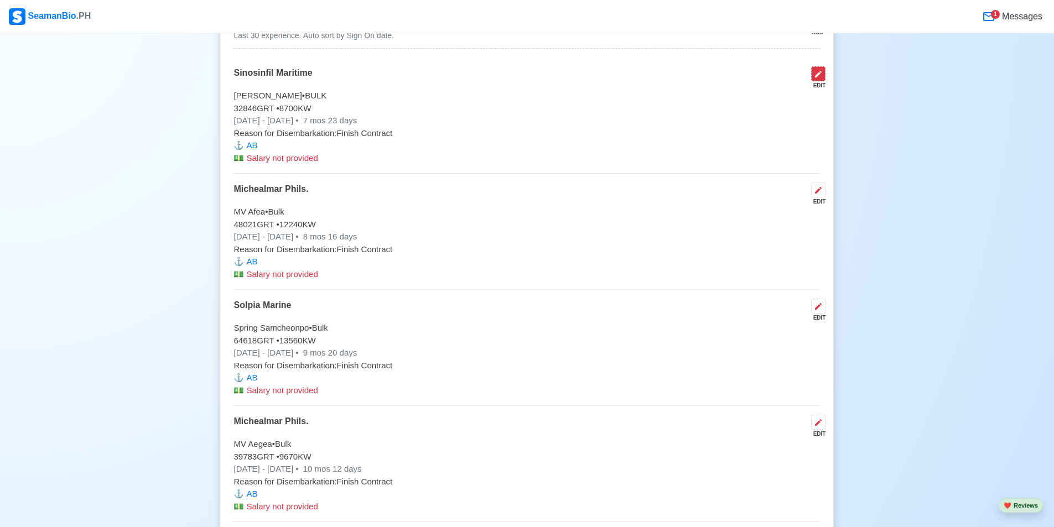
click at [704, 81] on button at bounding box center [818, 73] width 14 height 15
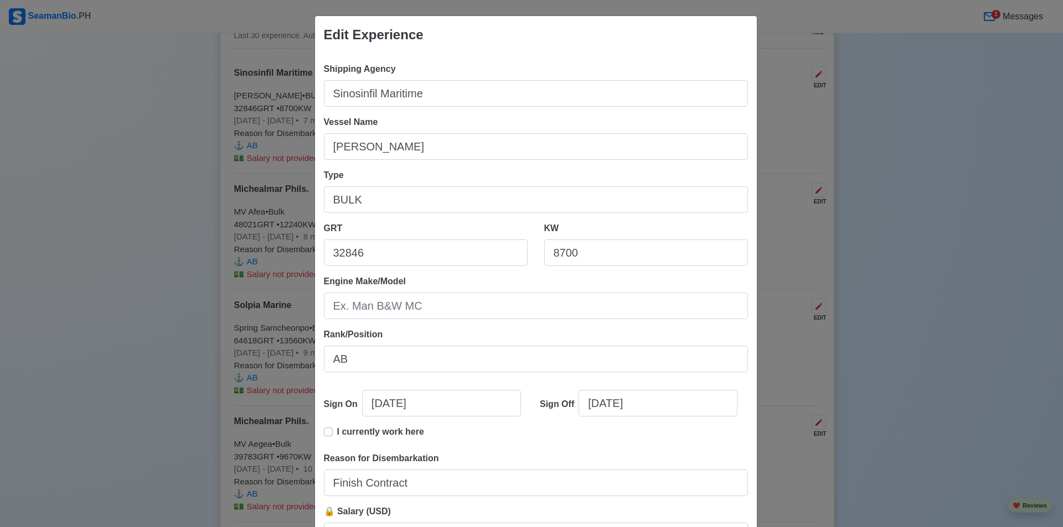
click at [704, 107] on div "Edit Experience Shipping Agency Sinosinfil Maritime Vessel Name [PERSON_NAME] T…" at bounding box center [531, 263] width 1063 height 527
click at [121, 447] on div "Edit Experience Shipping Agency Sinosinfil Maritime Vessel Name [PERSON_NAME] T…" at bounding box center [531, 263] width 1063 height 527
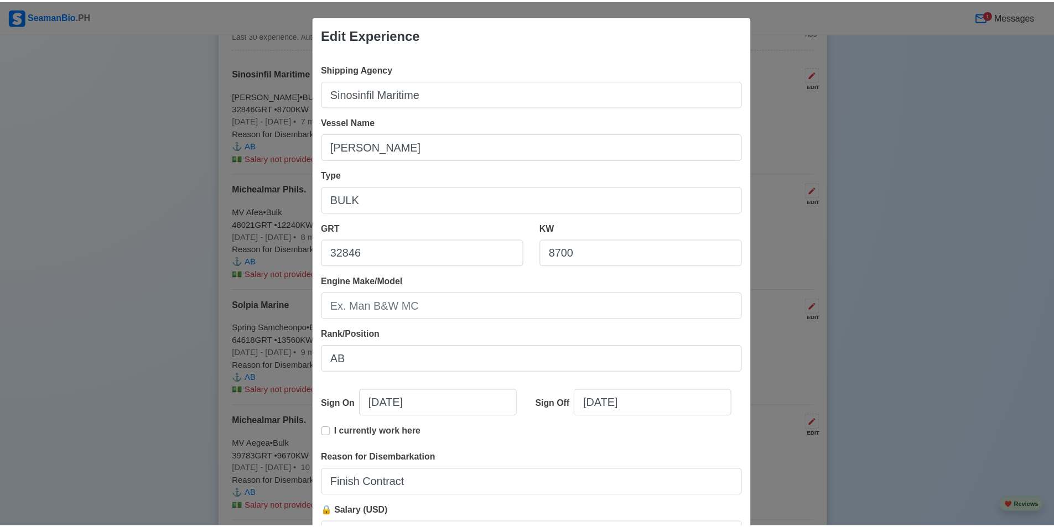
scroll to position [103, 0]
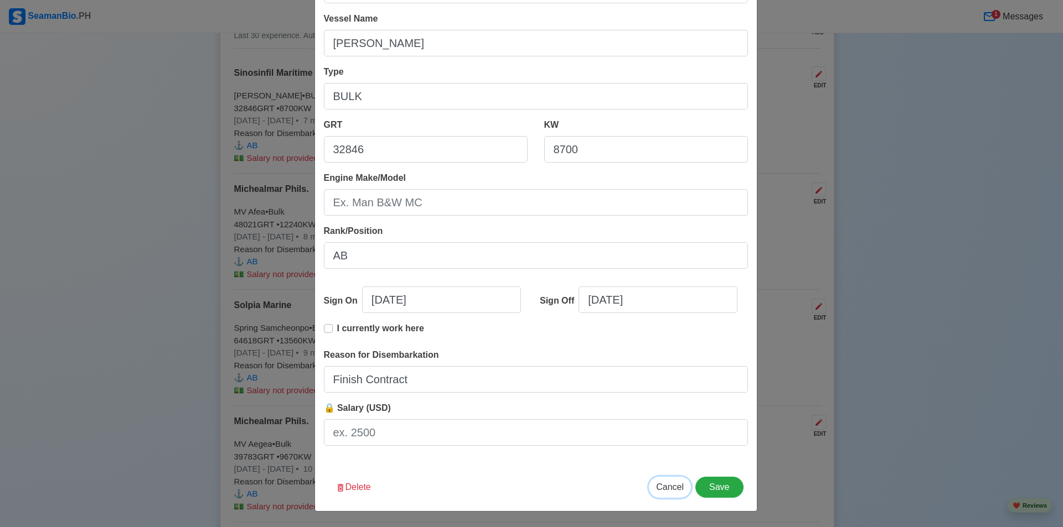
click at [666, 492] on span "Cancel" at bounding box center [670, 487] width 28 height 9
type input "[DATE]"
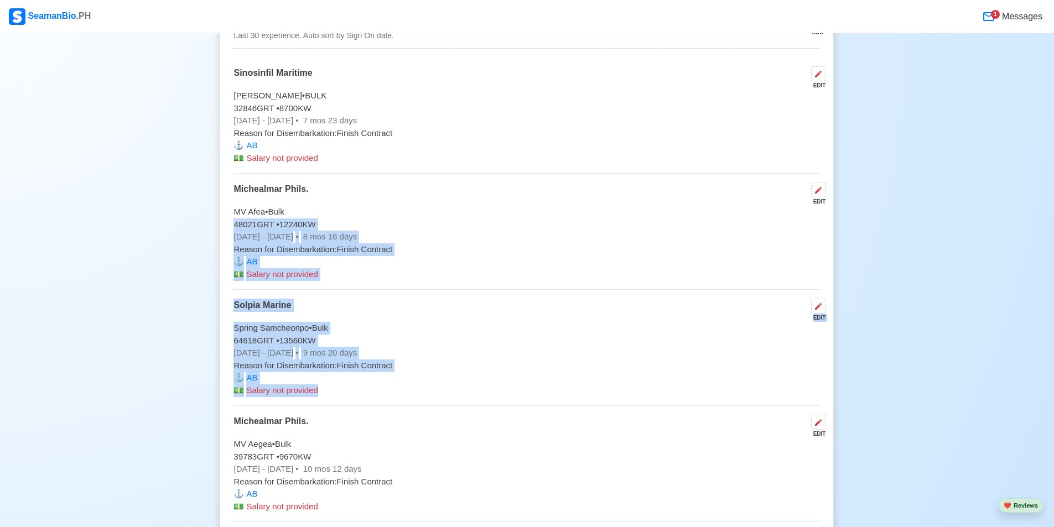
drag, startPoint x: 1053, startPoint y: 406, endPoint x: 1062, endPoint y: 215, distance: 191.7
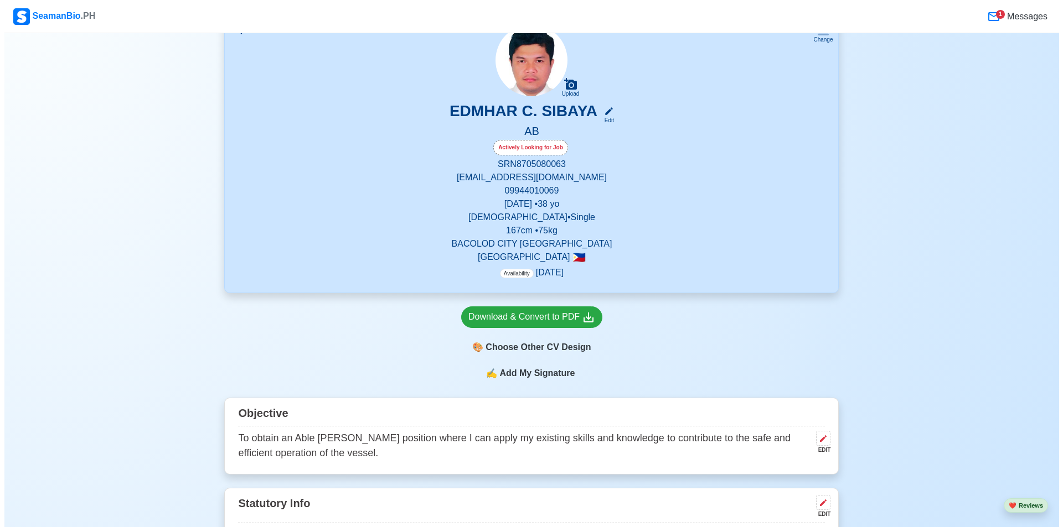
scroll to position [23, 0]
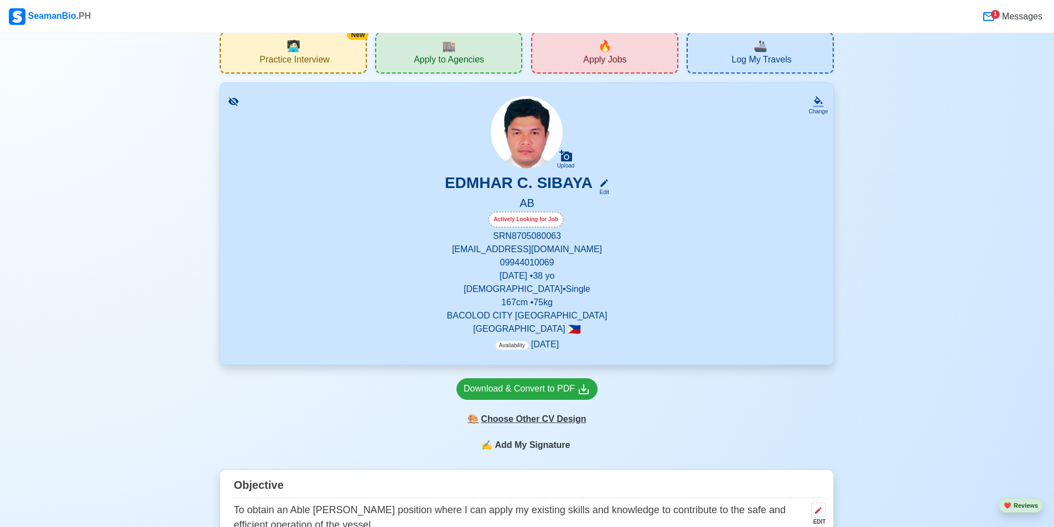
click at [543, 423] on div "🎨 Choose Other CV Design" at bounding box center [527, 419] width 141 height 21
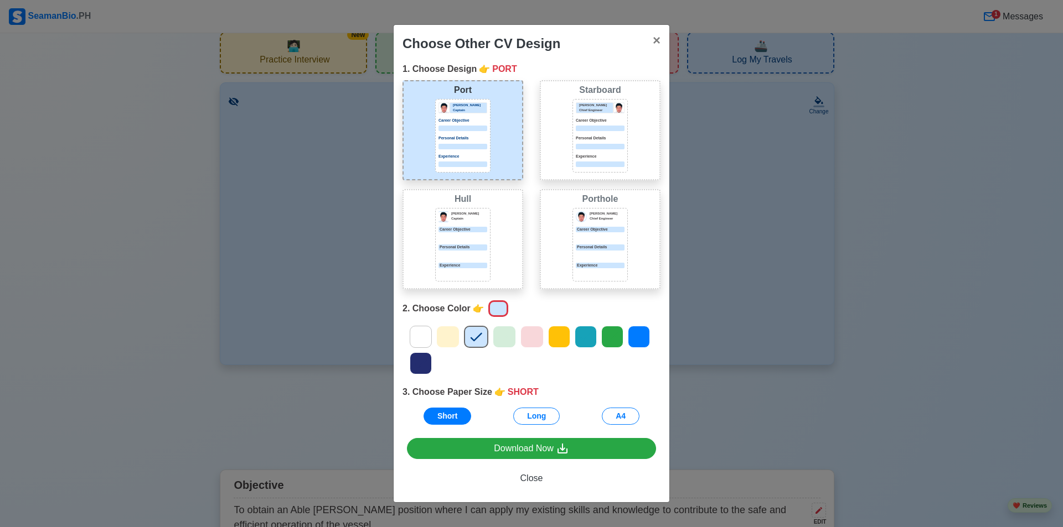
click at [585, 143] on div "Personal Details" at bounding box center [600, 143] width 49 height 14
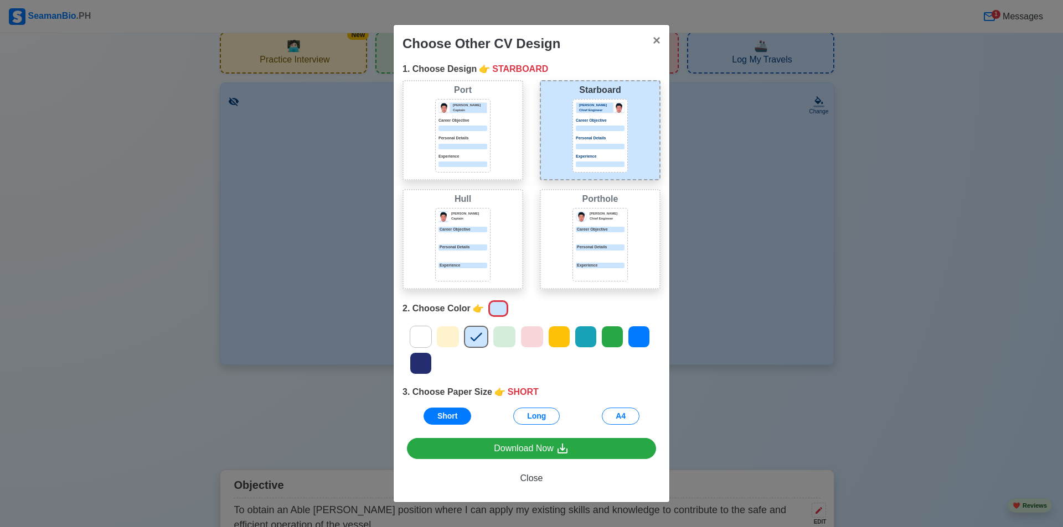
click at [532, 338] on icon at bounding box center [532, 337] width 12 height 9
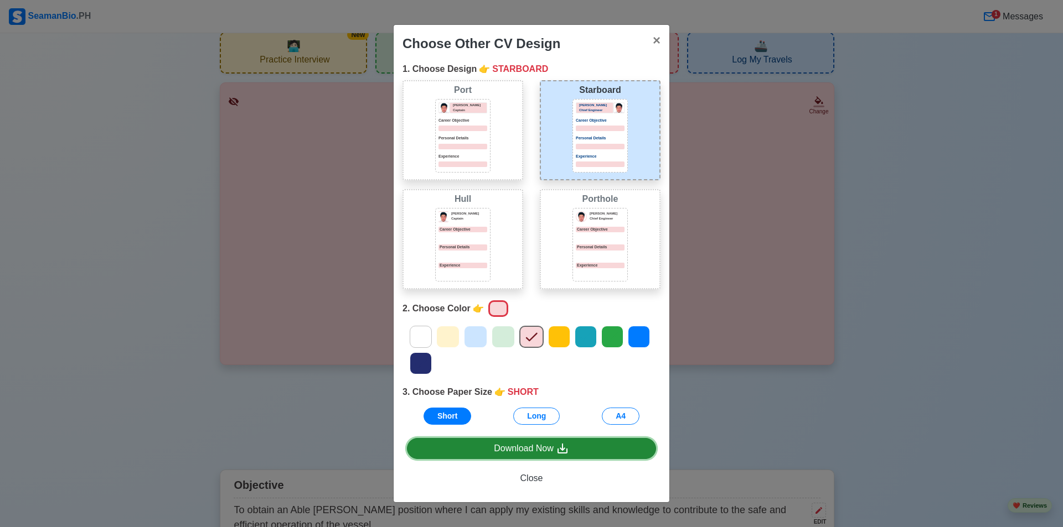
click at [556, 442] on div "Download Now" at bounding box center [531, 449] width 75 height 14
